Goal: Navigation & Orientation: Find specific page/section

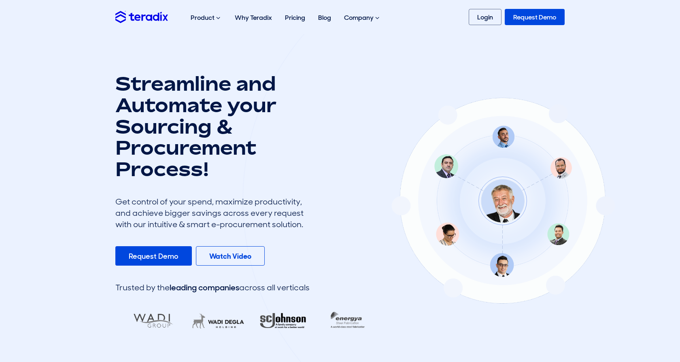
click at [485, 25] on div "Product Purchase Requisition Streamline your requisition process and approvals …" at bounding box center [339, 17] width 461 height 26
click at [482, 19] on link "Login" at bounding box center [484, 17] width 33 height 16
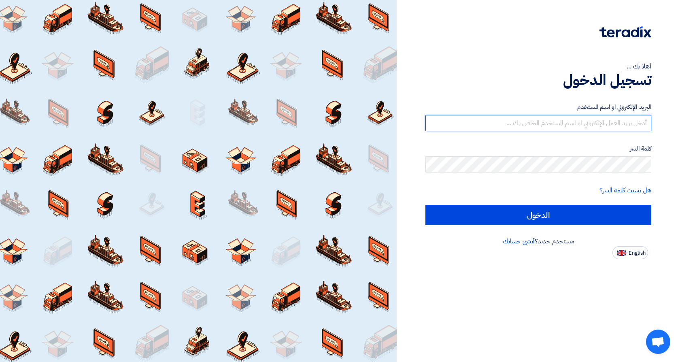
type input "khalid.elaimy@jameelfinance.com.eg"
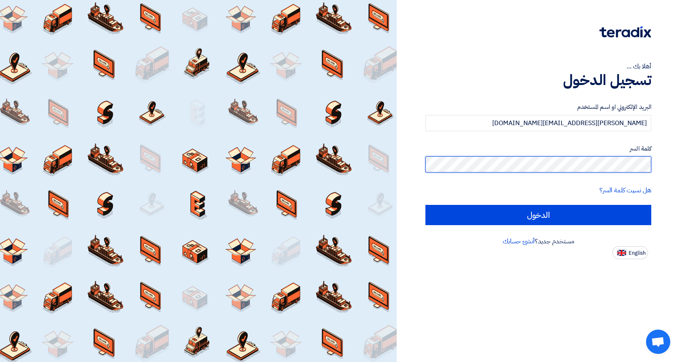
click at [538, 214] on input "الدخول" at bounding box center [538, 215] width 226 height 20
type input "Sign in"
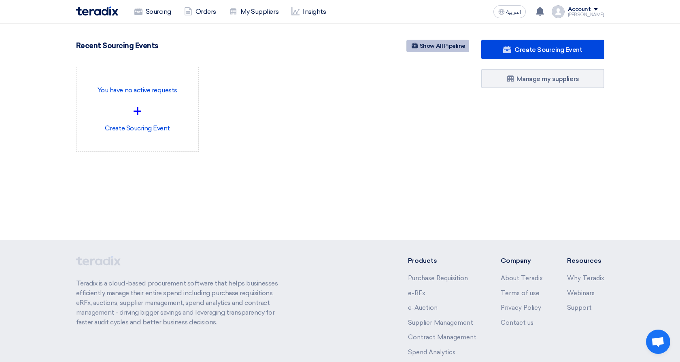
click at [444, 45] on link "Show All Pipeline" at bounding box center [437, 46] width 63 height 13
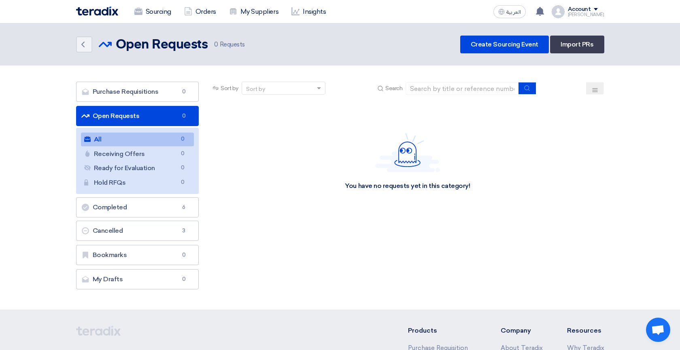
click at [83, 16] on div "Sourcing Orders My Suppliers Insights" at bounding box center [234, 12] width 317 height 18
